Goal: Task Accomplishment & Management: Complete application form

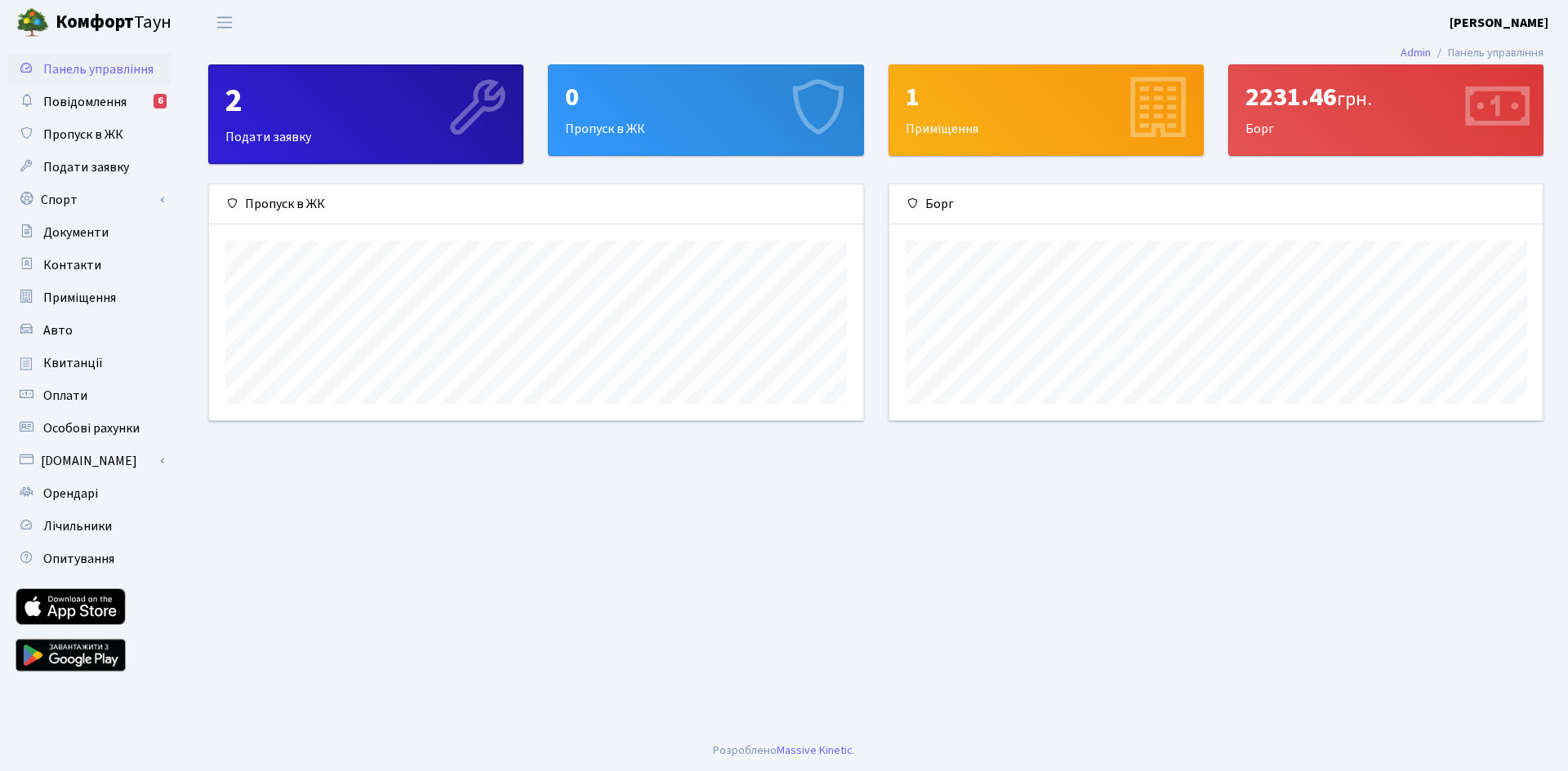
scroll to position [236, 653]
click at [712, 114] on div "0 Пропуск в ЖК" at bounding box center [706, 110] width 314 height 90
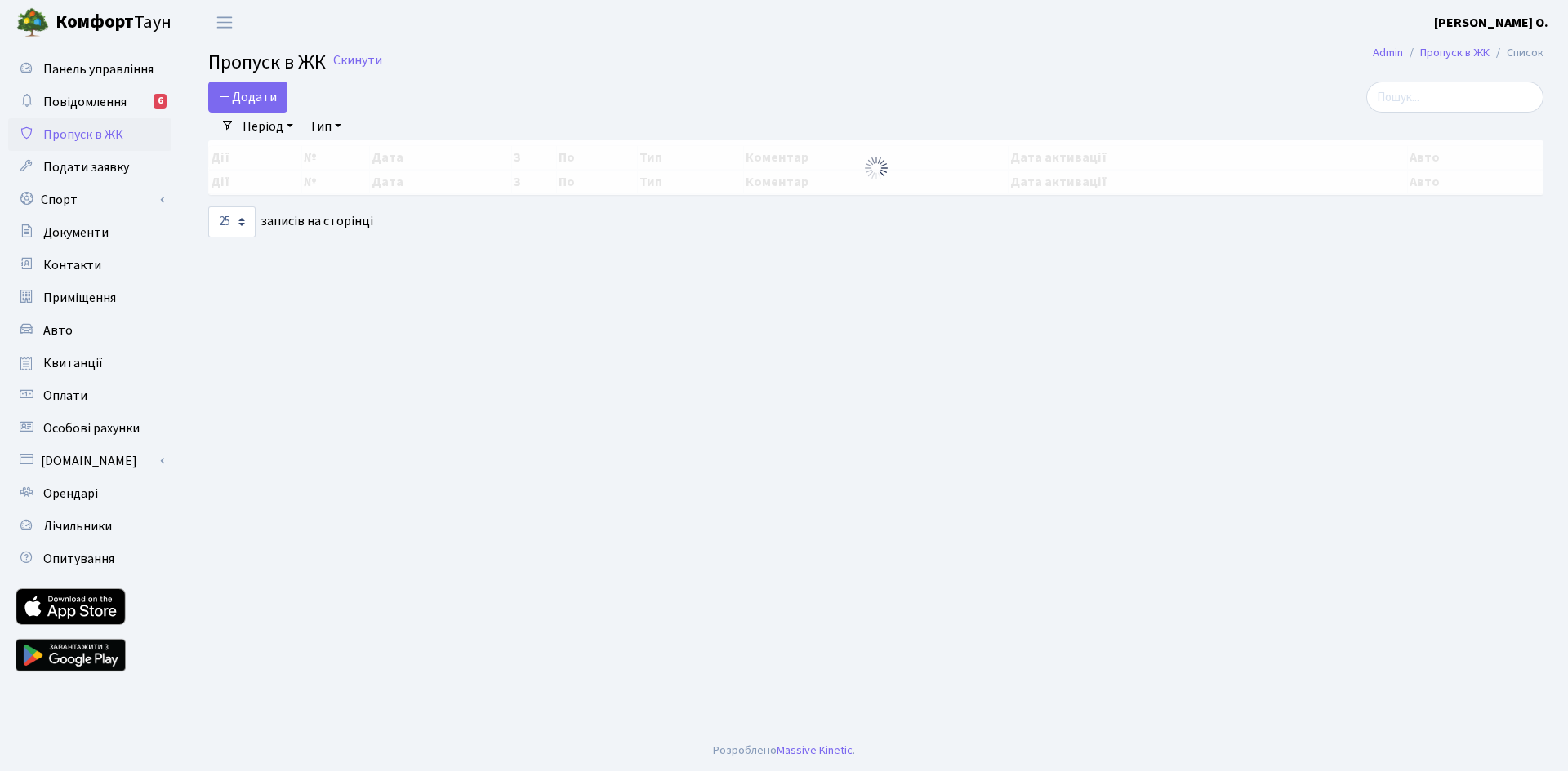
select select "25"
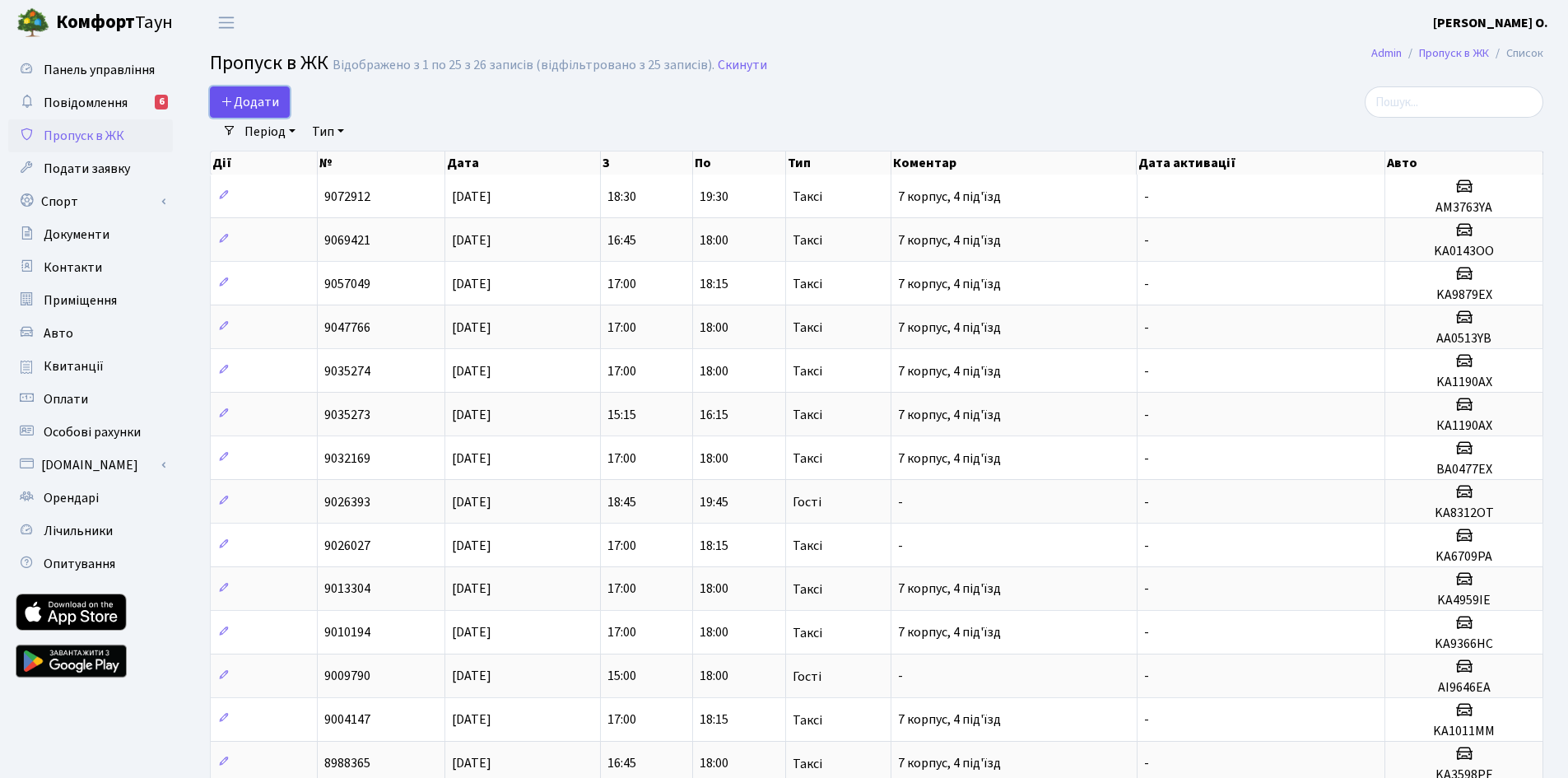
click at [273, 109] on span "Додати" at bounding box center [250, 102] width 59 height 18
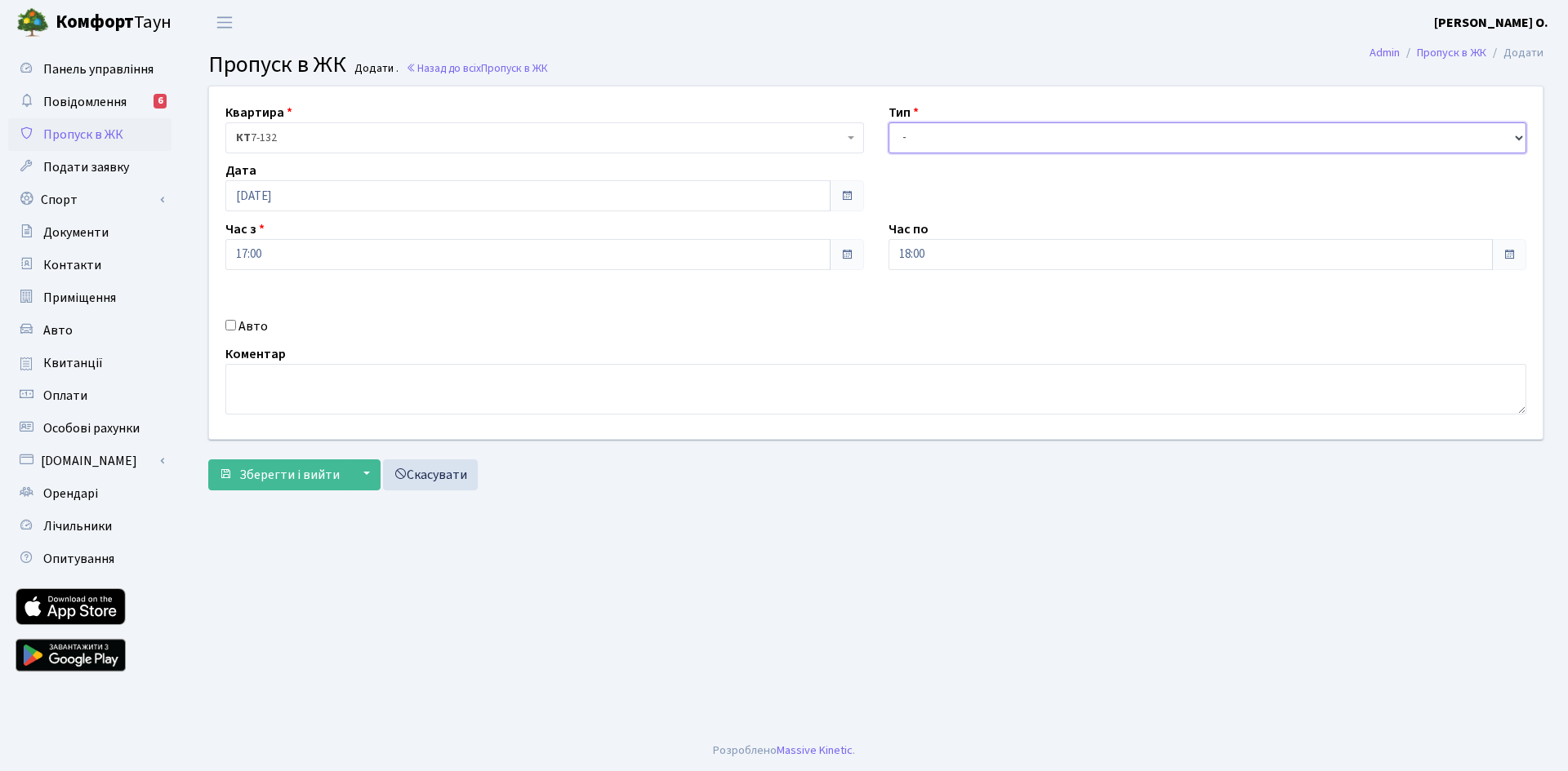
drag, startPoint x: 962, startPoint y: 137, endPoint x: 956, endPoint y: 150, distance: 14.3
click at [962, 137] on select "- Доставка Таксі Гості Сервіс" at bounding box center [1208, 138] width 639 height 31
select select "2"
click at [889, 123] on select "- Доставка Таксі Гості Сервіс" at bounding box center [1208, 138] width 639 height 31
click at [251, 332] on label "Авто" at bounding box center [253, 326] width 30 height 20
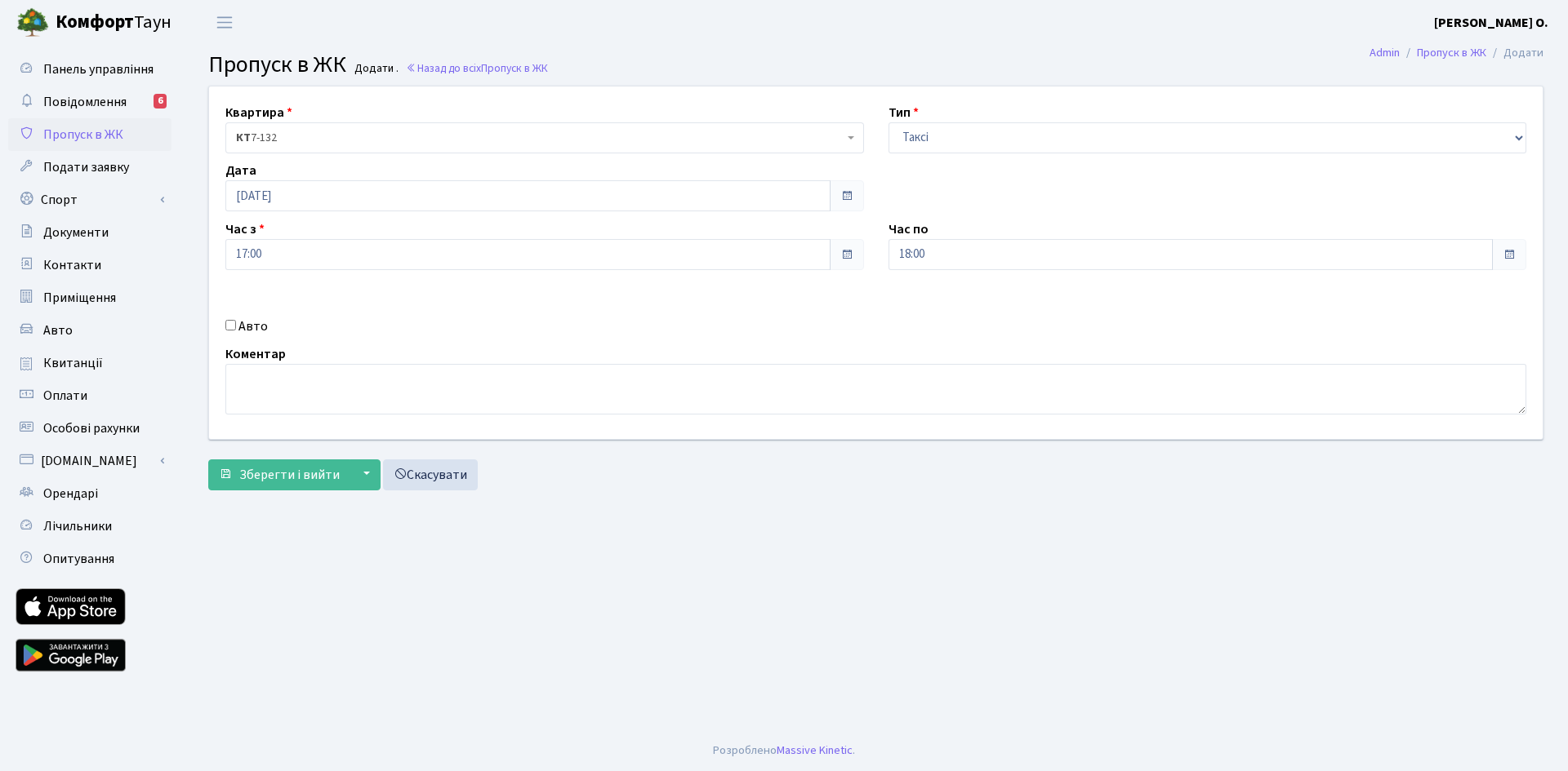
click at [236, 331] on input "Авто" at bounding box center [231, 325] width 11 height 11
checkbox input "true"
type input "KA9565PC"
click at [300, 481] on span "Зберегти і вийти" at bounding box center [290, 475] width 100 height 18
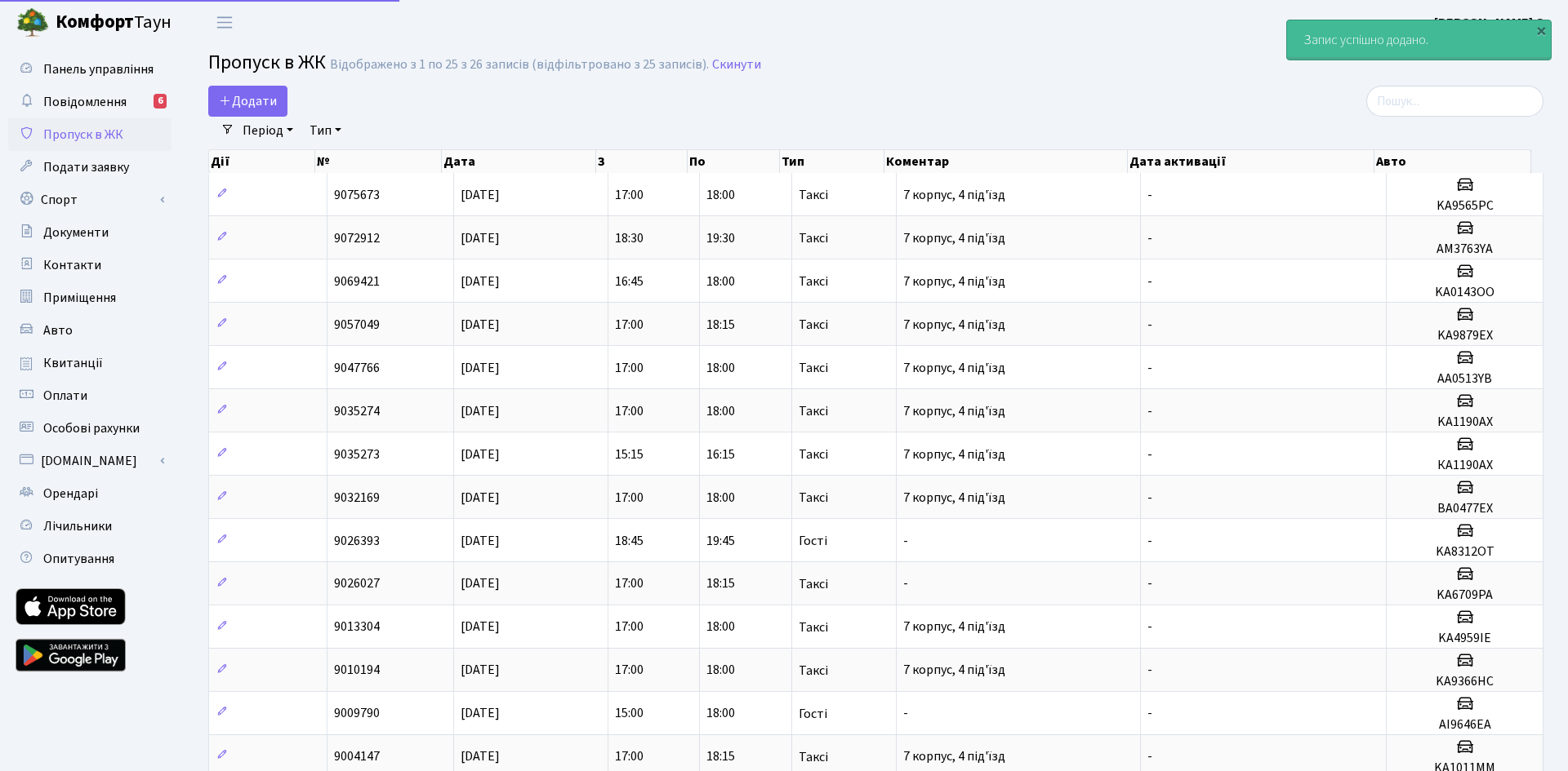
select select "25"
